Goal: Check status: Check status

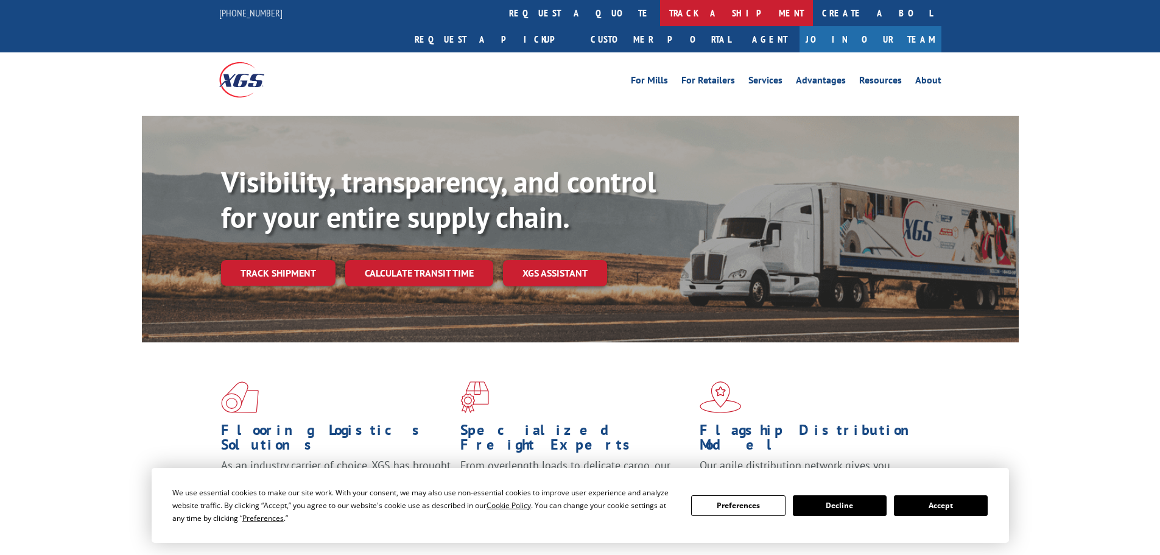
click at [660, 10] on link "track a shipment" at bounding box center [736, 13] width 153 height 26
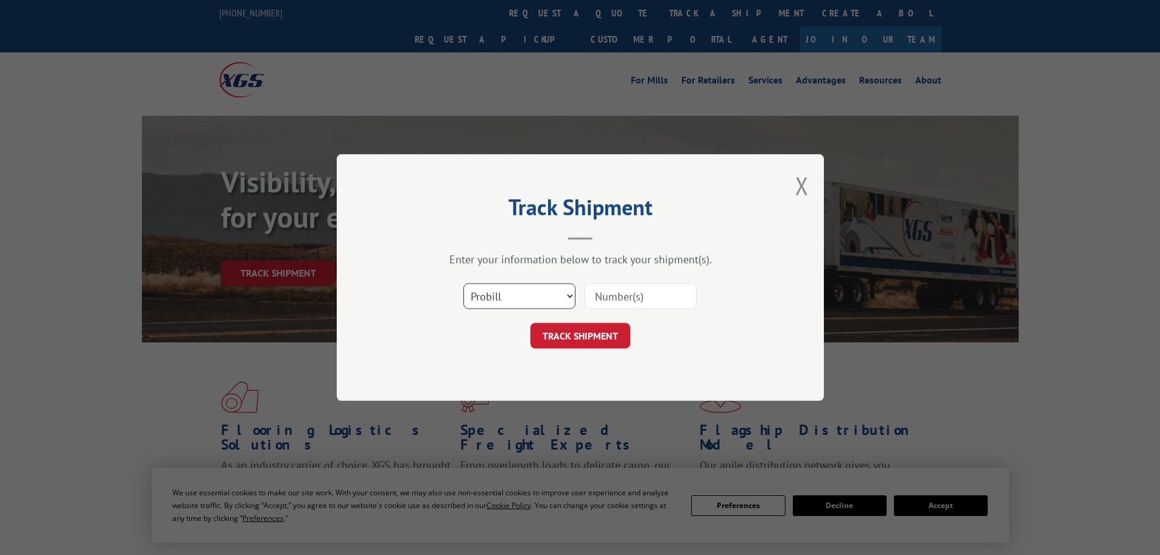
click at [570, 295] on select "Select category... Probill BOL PO" at bounding box center [519, 296] width 112 height 26
select select "bol"
click at [463, 283] on select "Select category... Probill BOL PO" at bounding box center [519, 296] width 112 height 26
click at [611, 295] on input at bounding box center [641, 296] width 112 height 26
paste input "2866513"
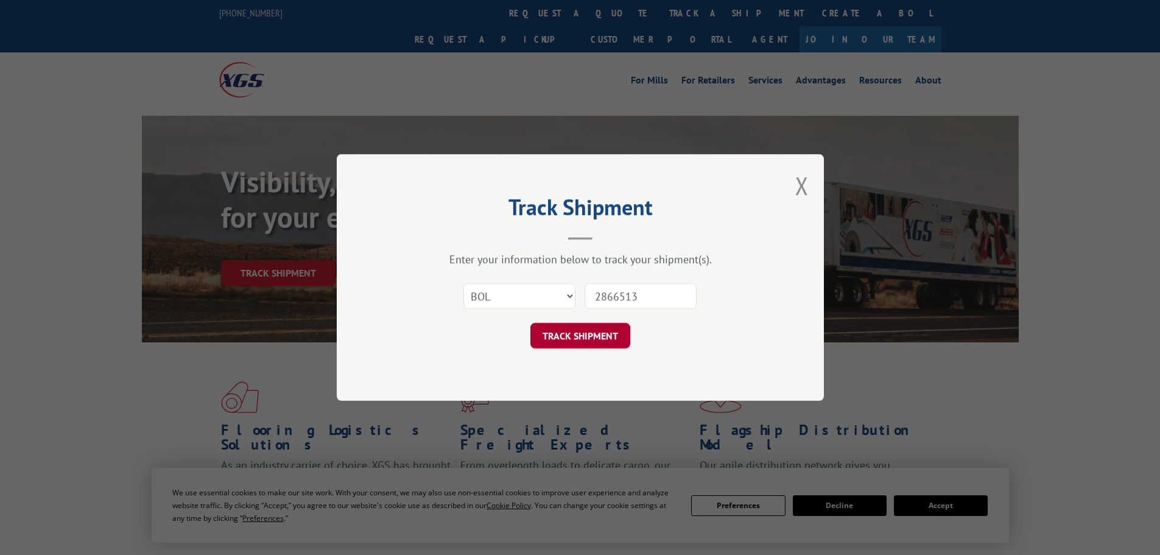
type input "2866513"
click at [581, 335] on button "TRACK SHIPMENT" at bounding box center [580, 336] width 100 height 26
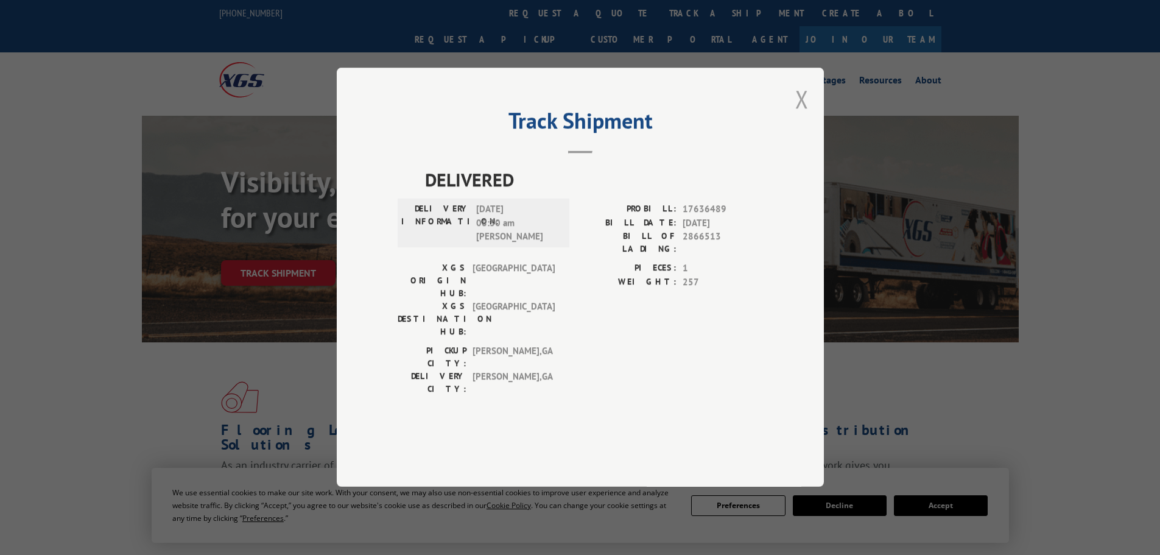
click at [805, 115] on button "Close modal" at bounding box center [801, 99] width 13 height 32
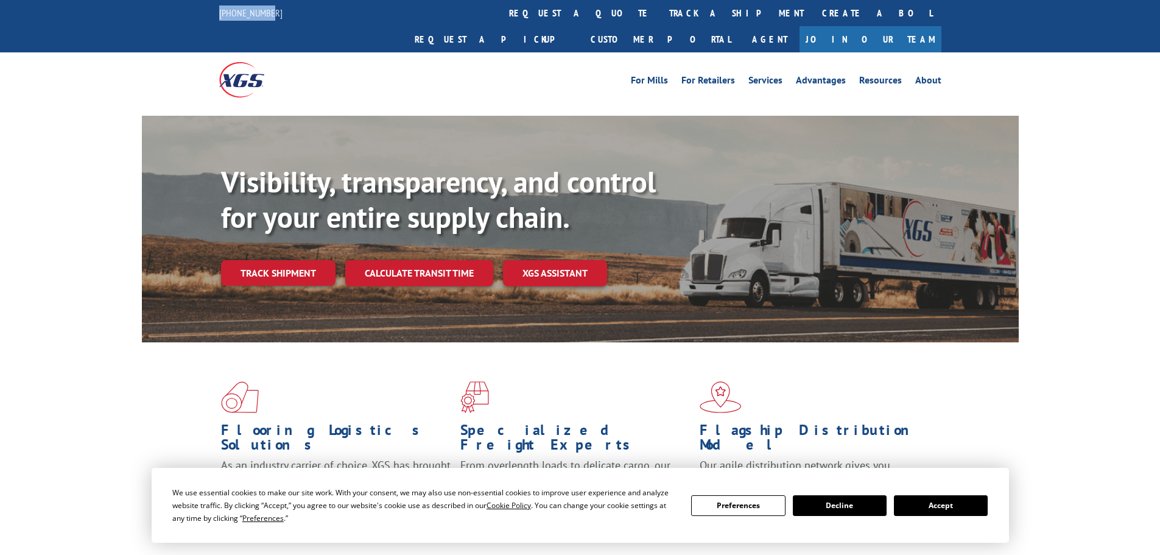
drag, startPoint x: 217, startPoint y: 13, endPoint x: 272, endPoint y: 18, distance: 55.0
click at [272, 18] on div "[PHONE_NUMBER] request a quote track a shipment Create a BOL Request a pickup C…" at bounding box center [580, 26] width 1160 height 52
copy link "[PHONE_NUMBER]"
